Goal: Navigation & Orientation: Find specific page/section

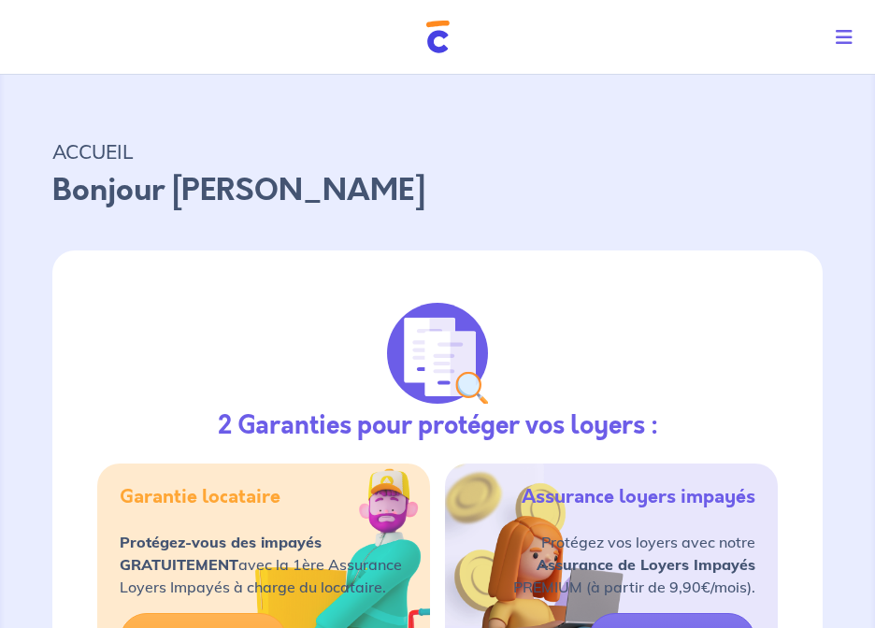
click at [854, 34] on button "Toggle navigation" at bounding box center [847, 37] width 54 height 49
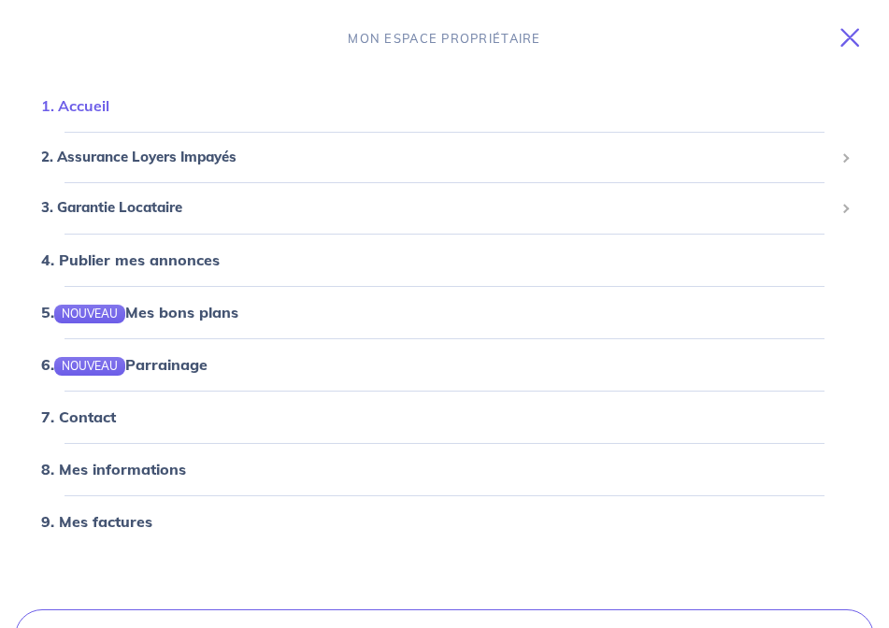
click at [98, 100] on link "1. Accueil" at bounding box center [75, 105] width 68 height 19
click at [158, 156] on span "2. Assurance Loyers Impayés" at bounding box center [437, 157] width 792 height 21
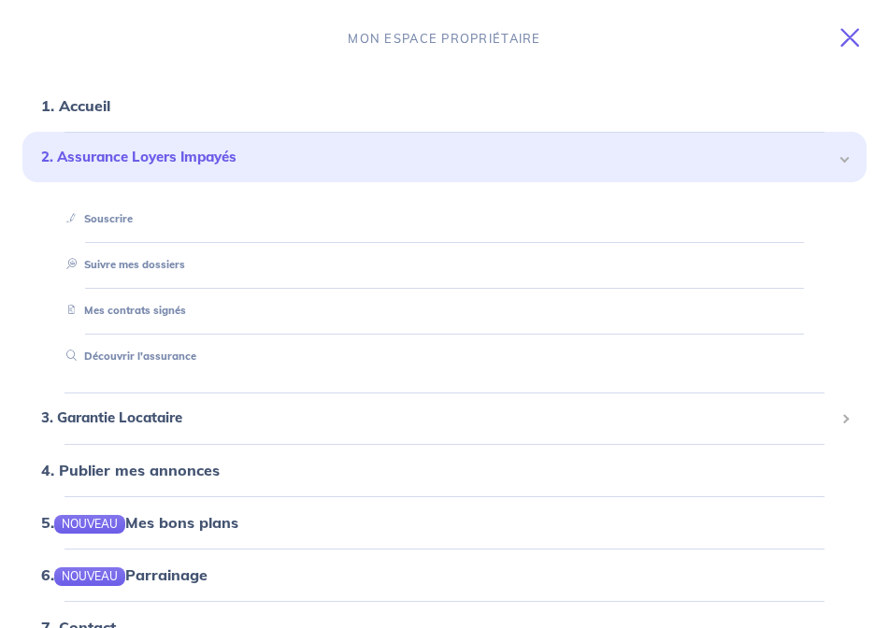
click at [122, 156] on span "2. Assurance Loyers Impayés" at bounding box center [437, 157] width 792 height 21
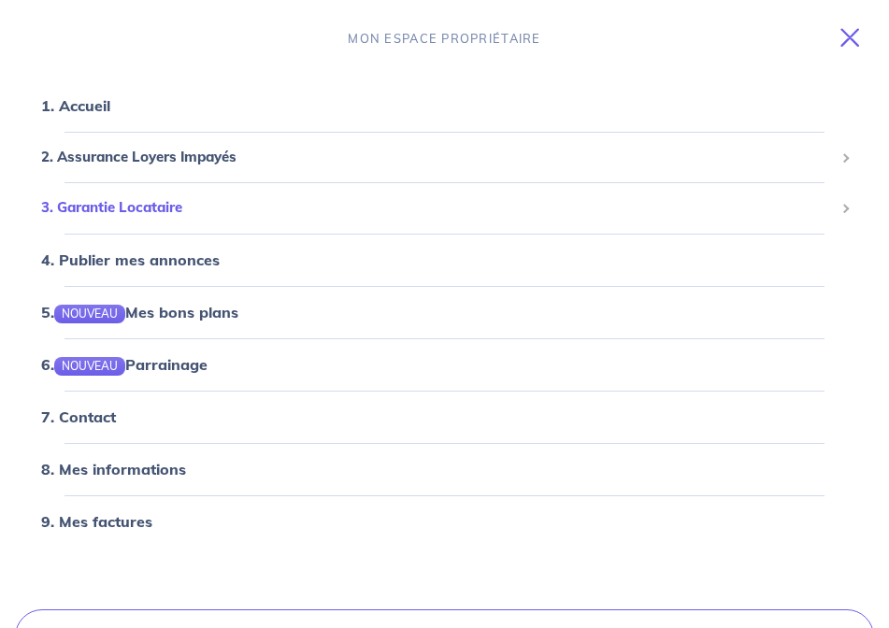
click at [149, 209] on span "3. Garantie Locataire" at bounding box center [437, 207] width 792 height 21
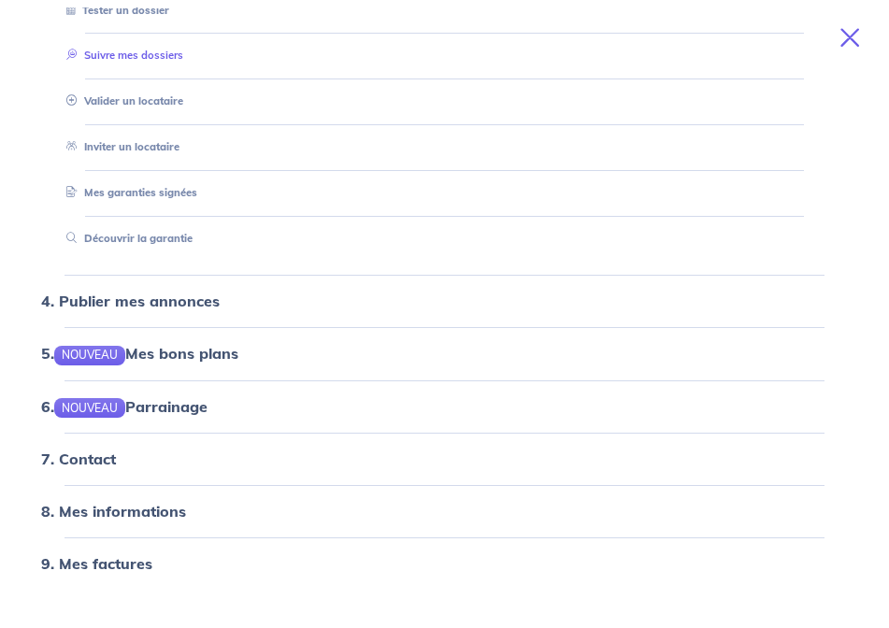
scroll to position [328, 0]
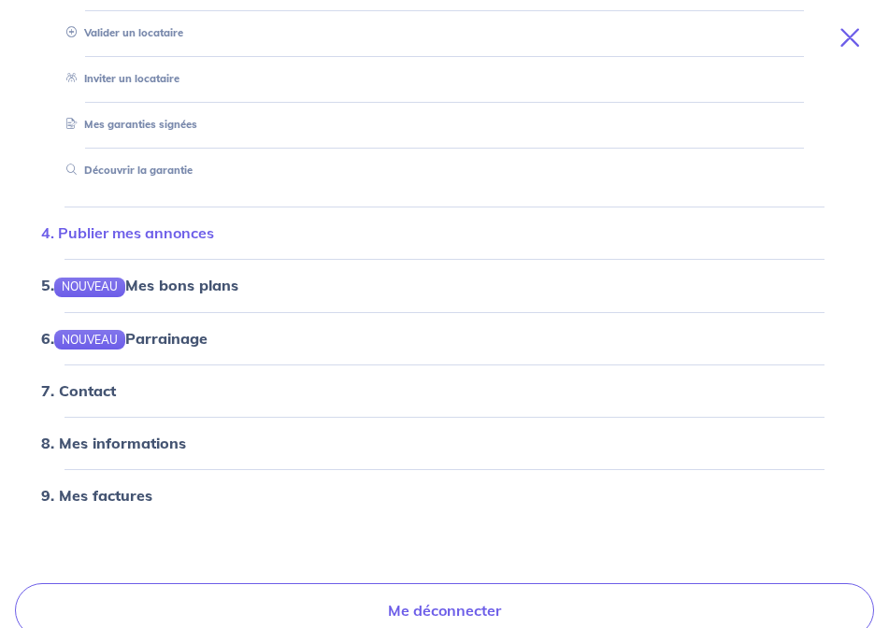
click at [142, 231] on link "4. Publier mes annonces" at bounding box center [127, 232] width 173 height 19
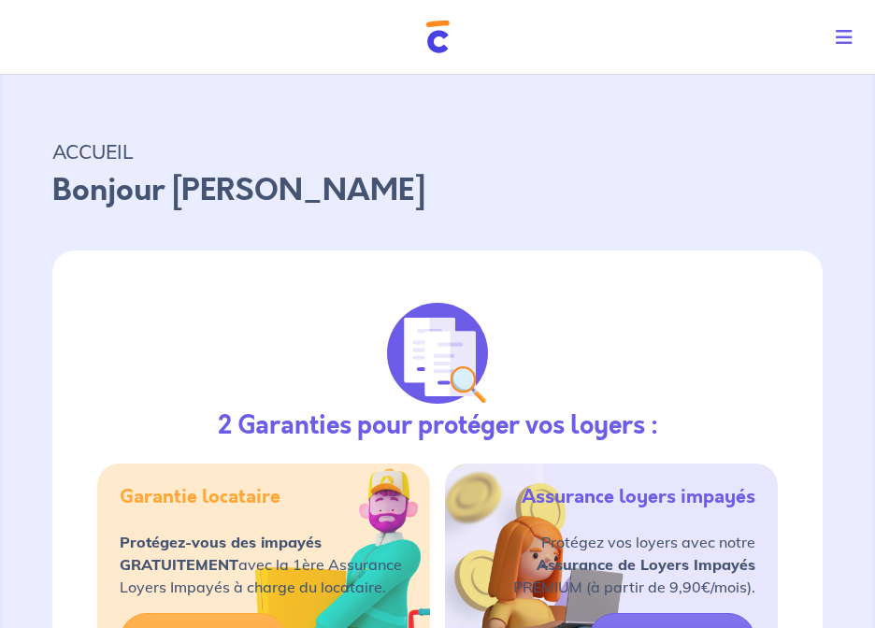
click at [842, 34] on icon "Toggle navigation" at bounding box center [843, 37] width 17 height 19
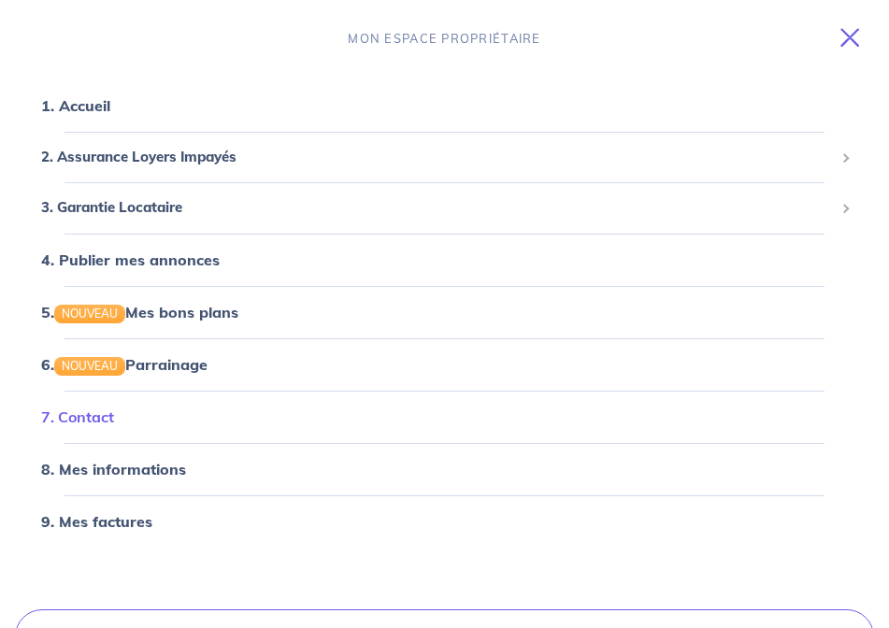
scroll to position [7, 0]
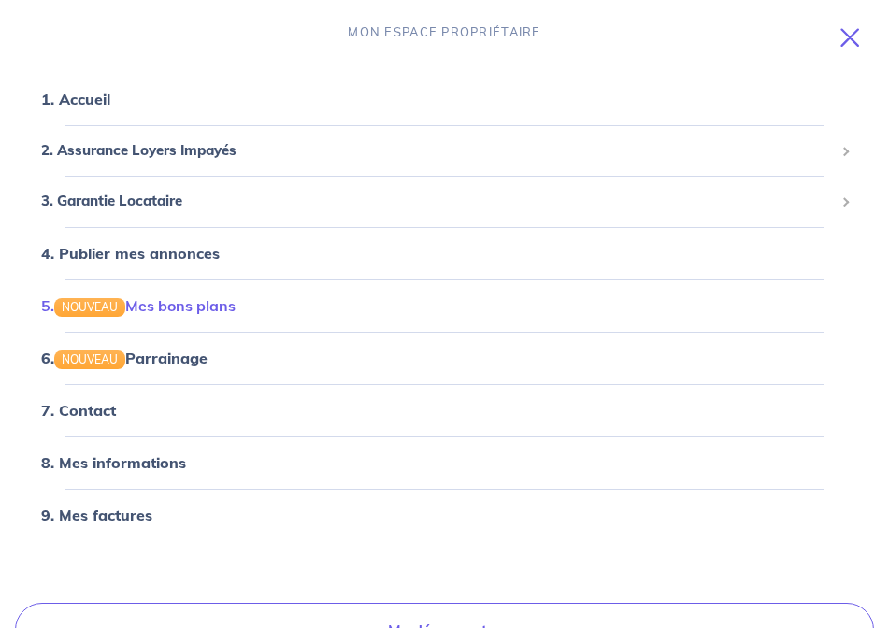
click at [180, 305] on link "5. NOUVEAU Mes bons plans" at bounding box center [138, 305] width 194 height 19
